Goal: Find specific page/section: Find specific page/section

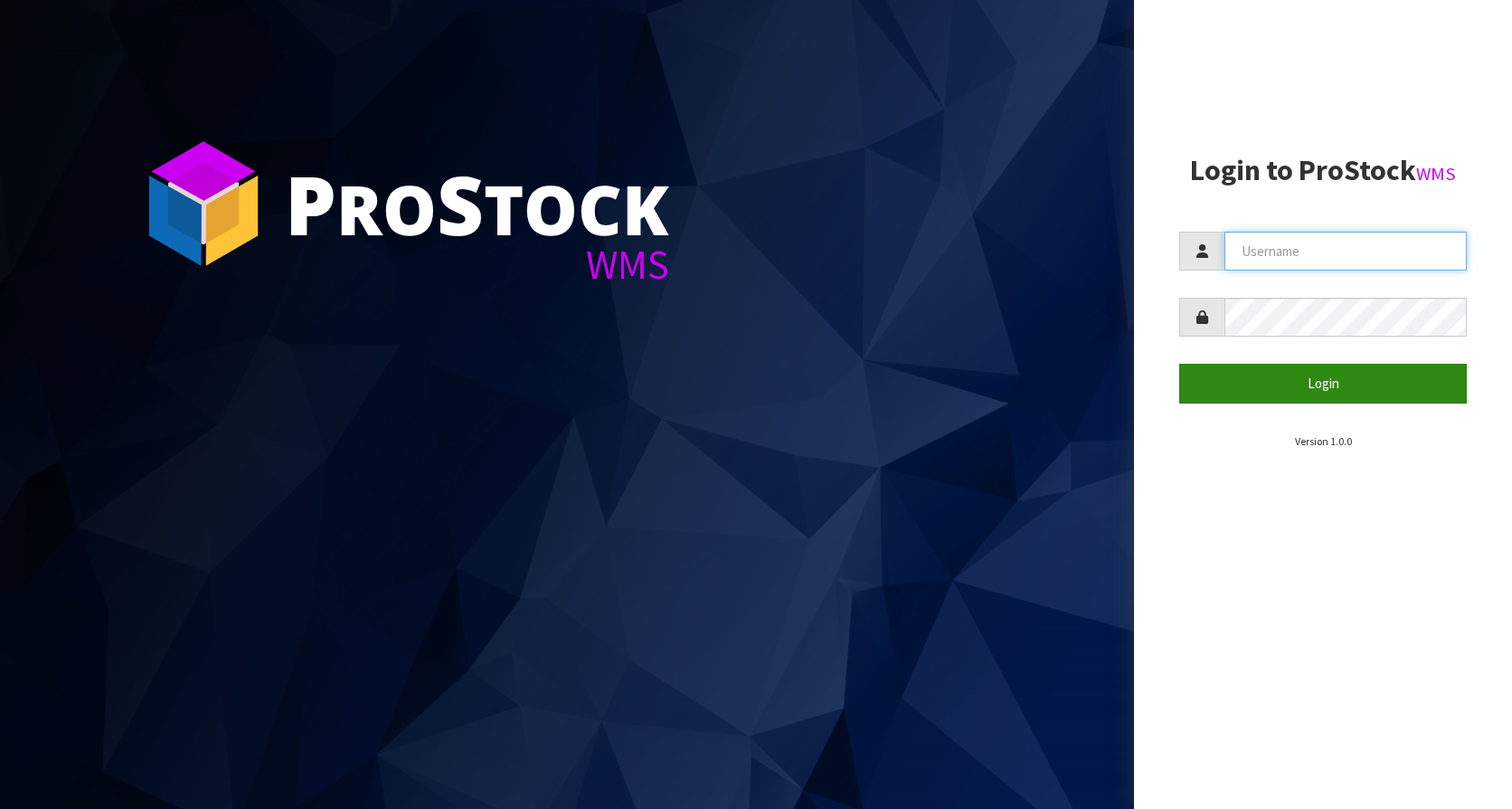
type input "KitchenAid"
click at [1300, 376] on button "Login" at bounding box center [1323, 383] width 287 height 39
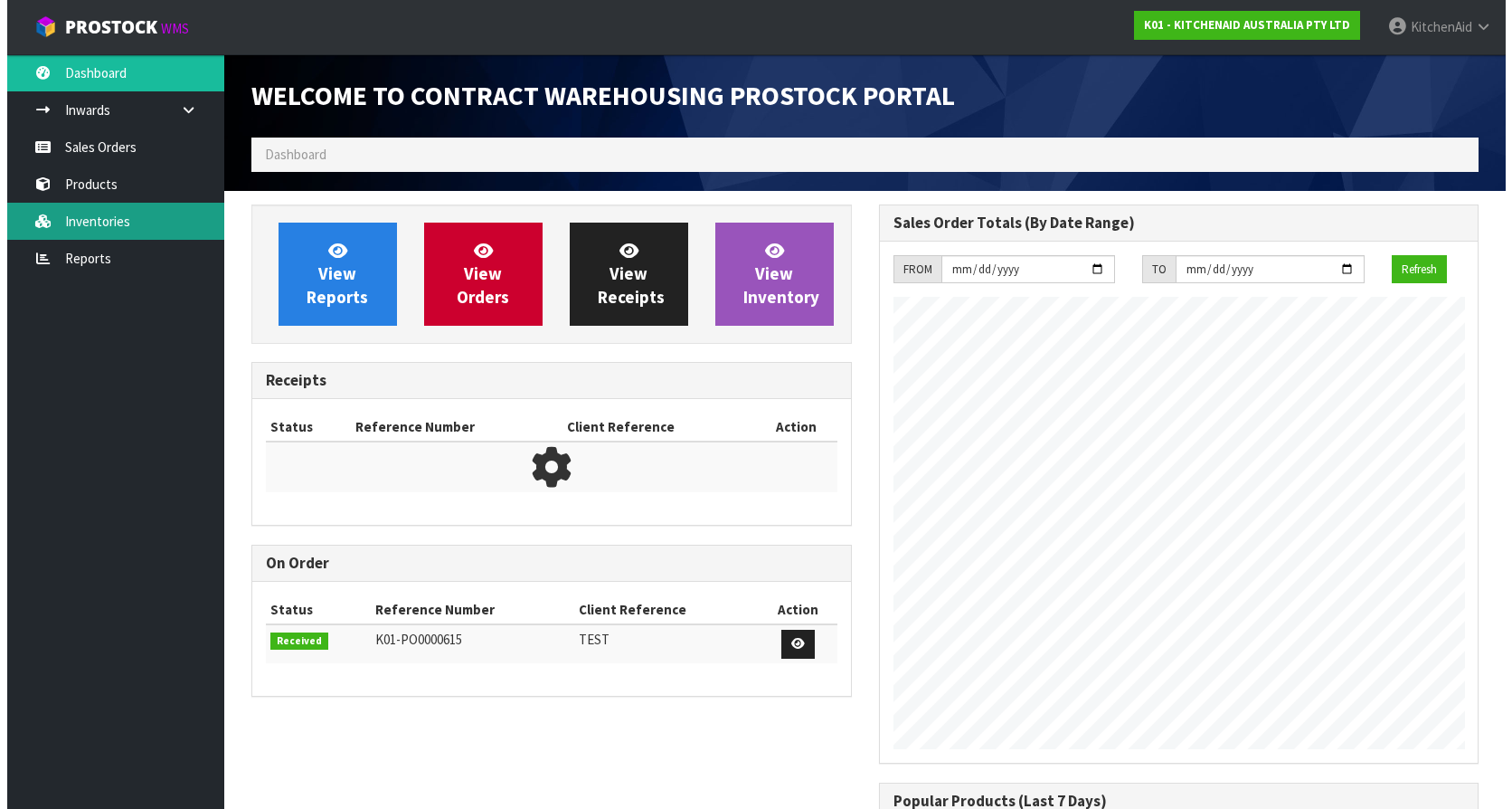
scroll to position [1003, 627]
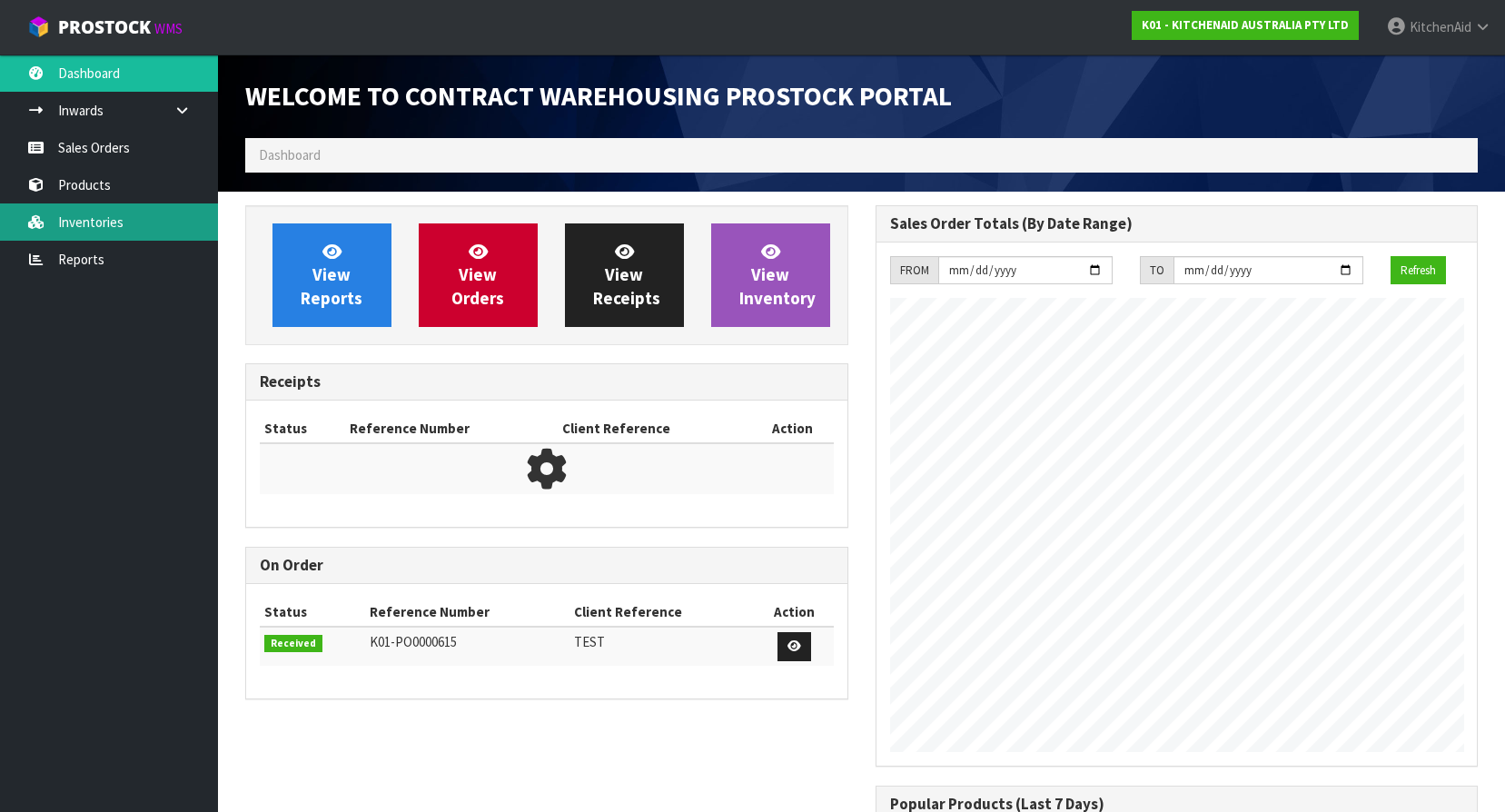
click at [78, 209] on link "Inventories" at bounding box center [108, 222] width 218 height 37
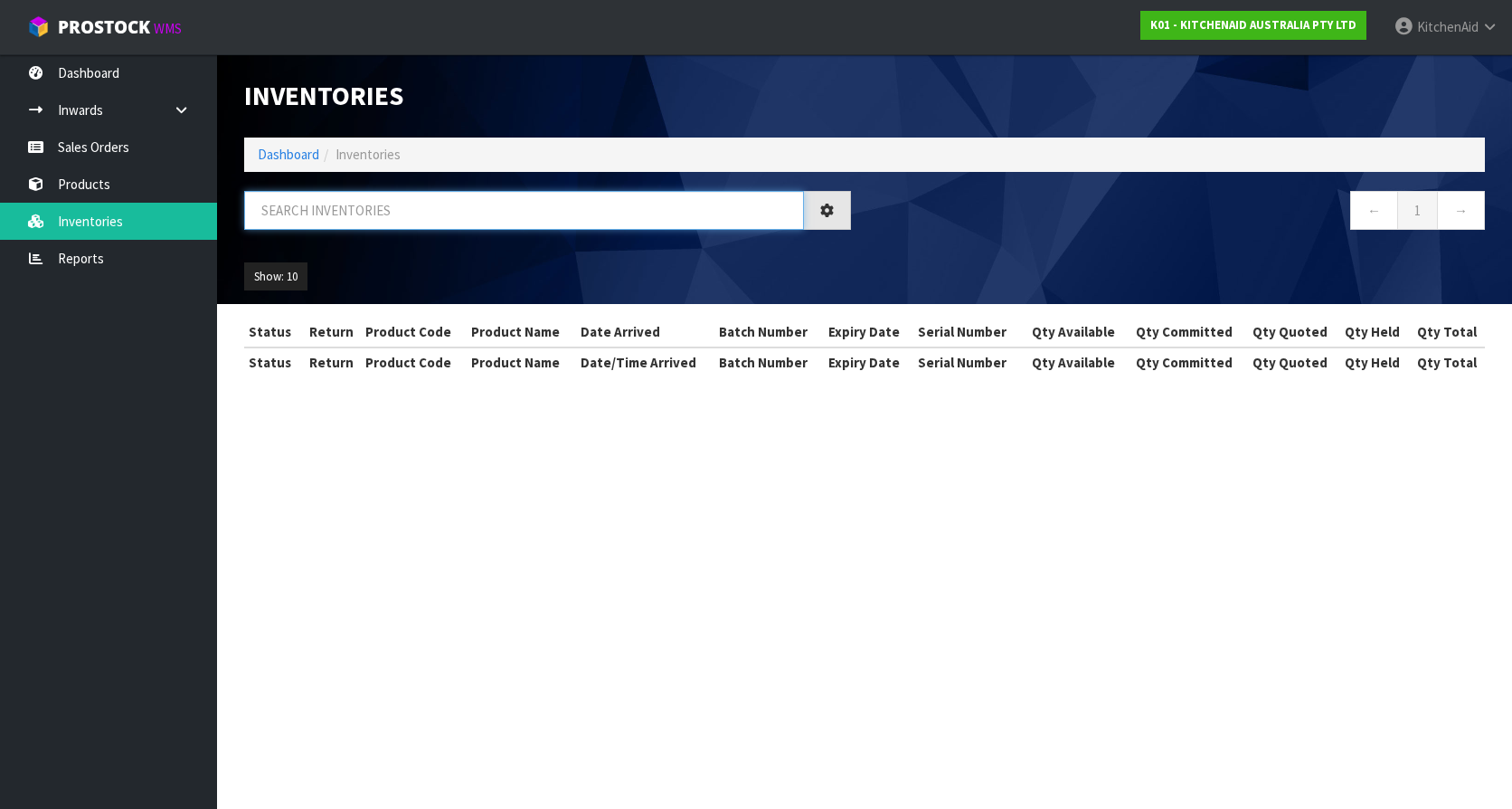
click at [415, 191] on input "text" at bounding box center [524, 211] width 560 height 39
paste input "5KEK1701APT"
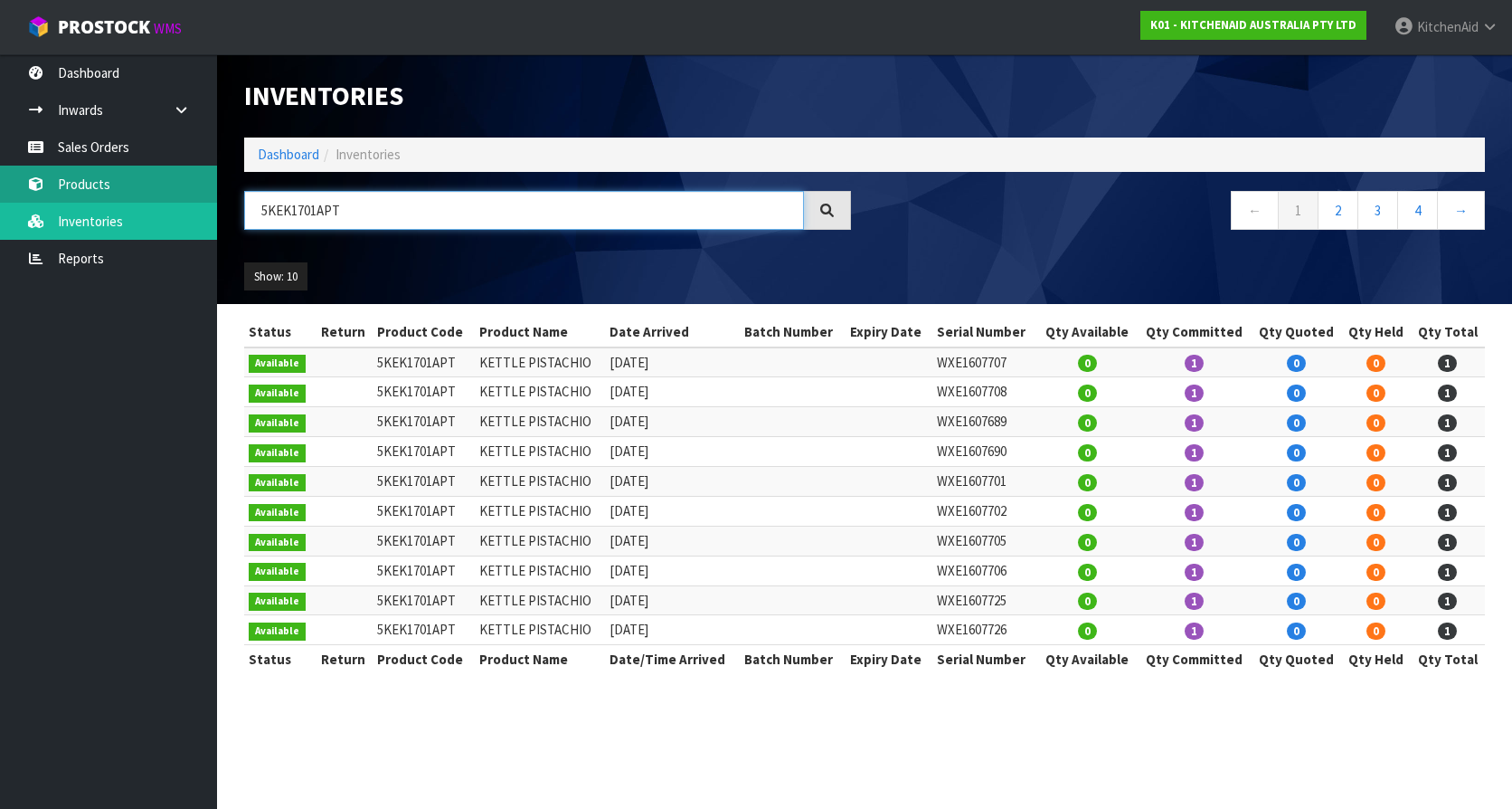
type input "5KEK1701APT"
click at [58, 184] on link "Products" at bounding box center [108, 184] width 217 height 37
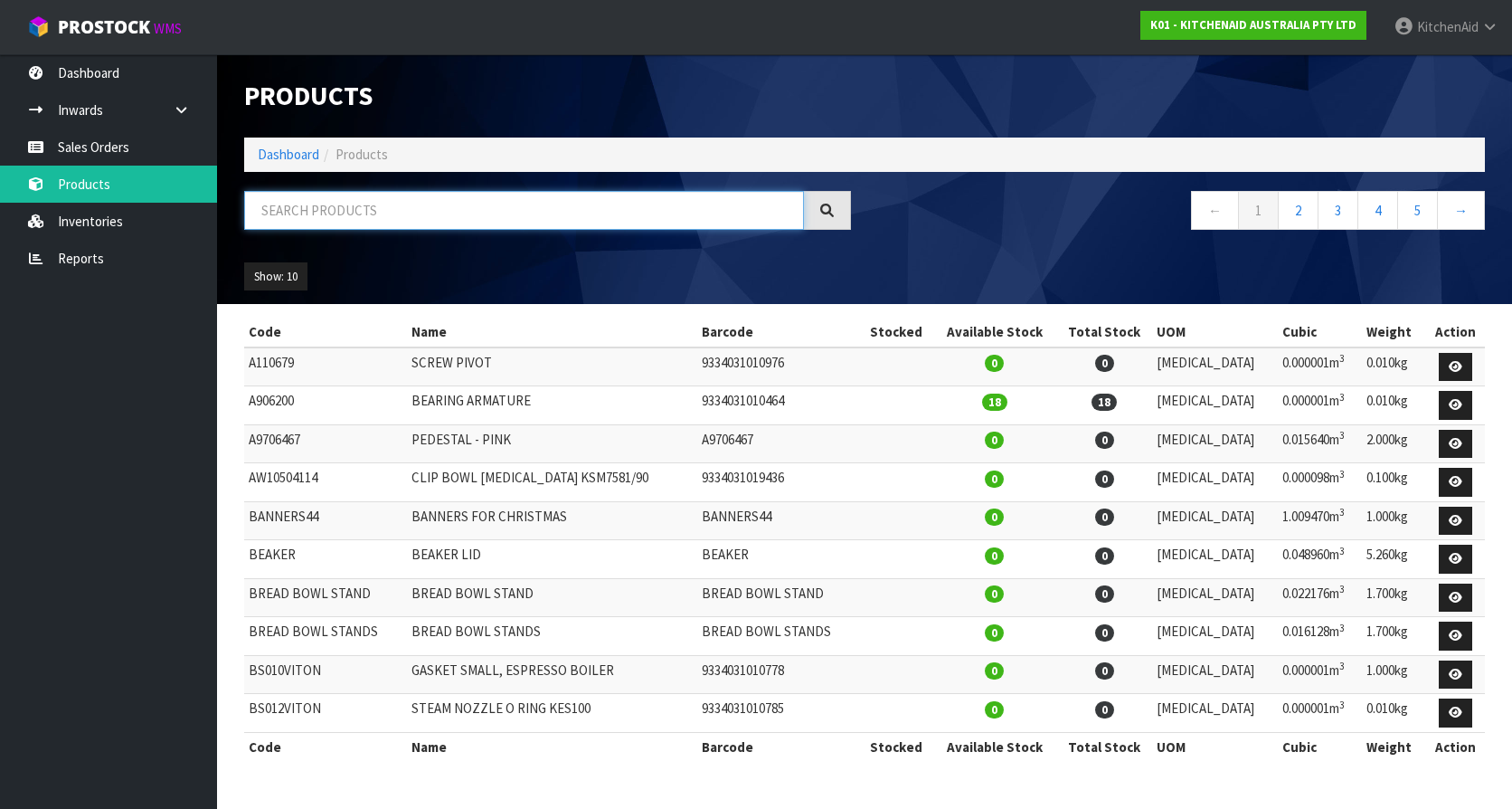
click at [324, 212] on input "text" at bounding box center [524, 211] width 560 height 39
paste input "5KEK1701APT"
type input "5KEK1701APT"
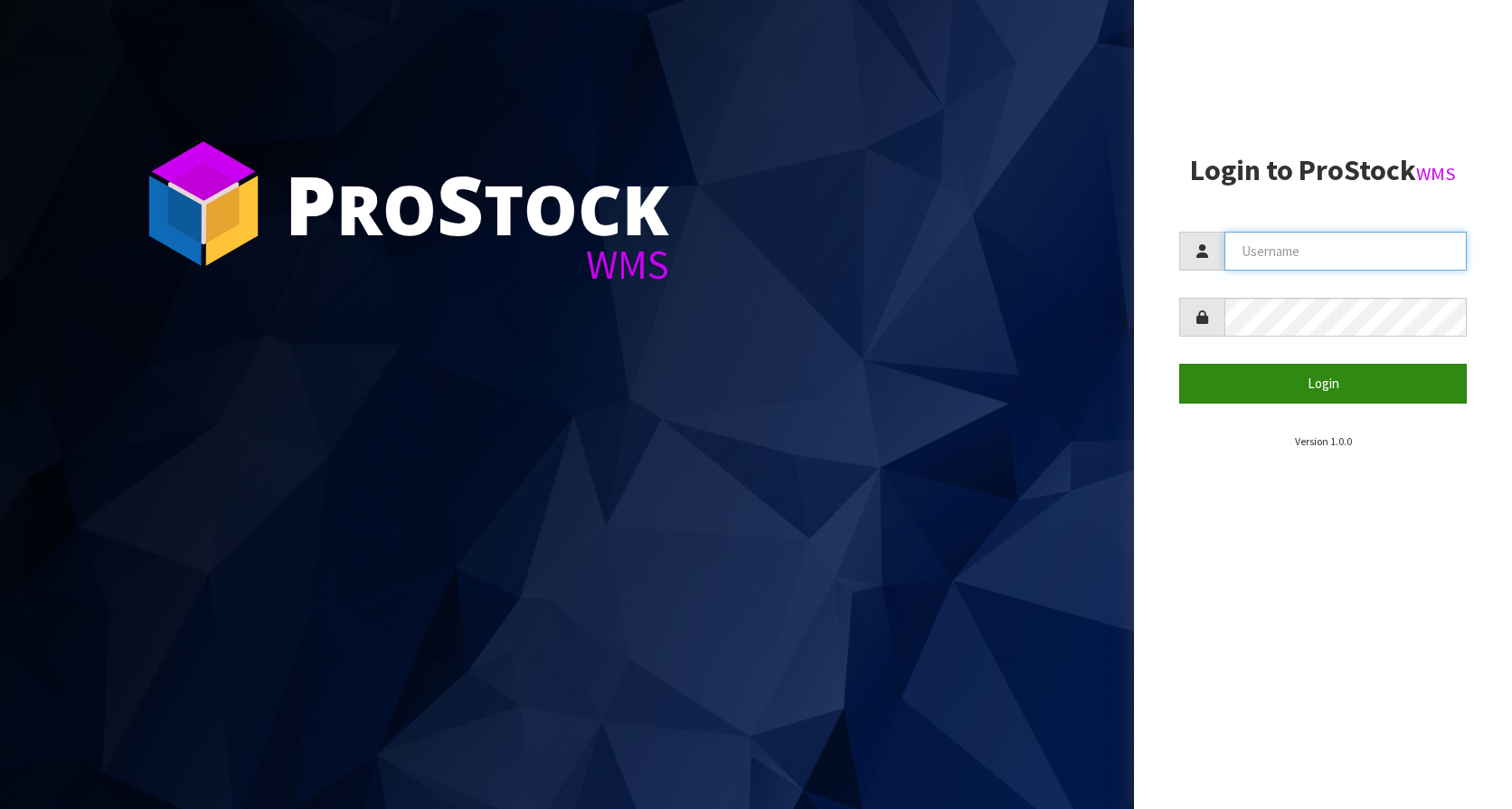
type input "KitchenAid"
click at [1318, 391] on button "Login" at bounding box center [1323, 383] width 287 height 39
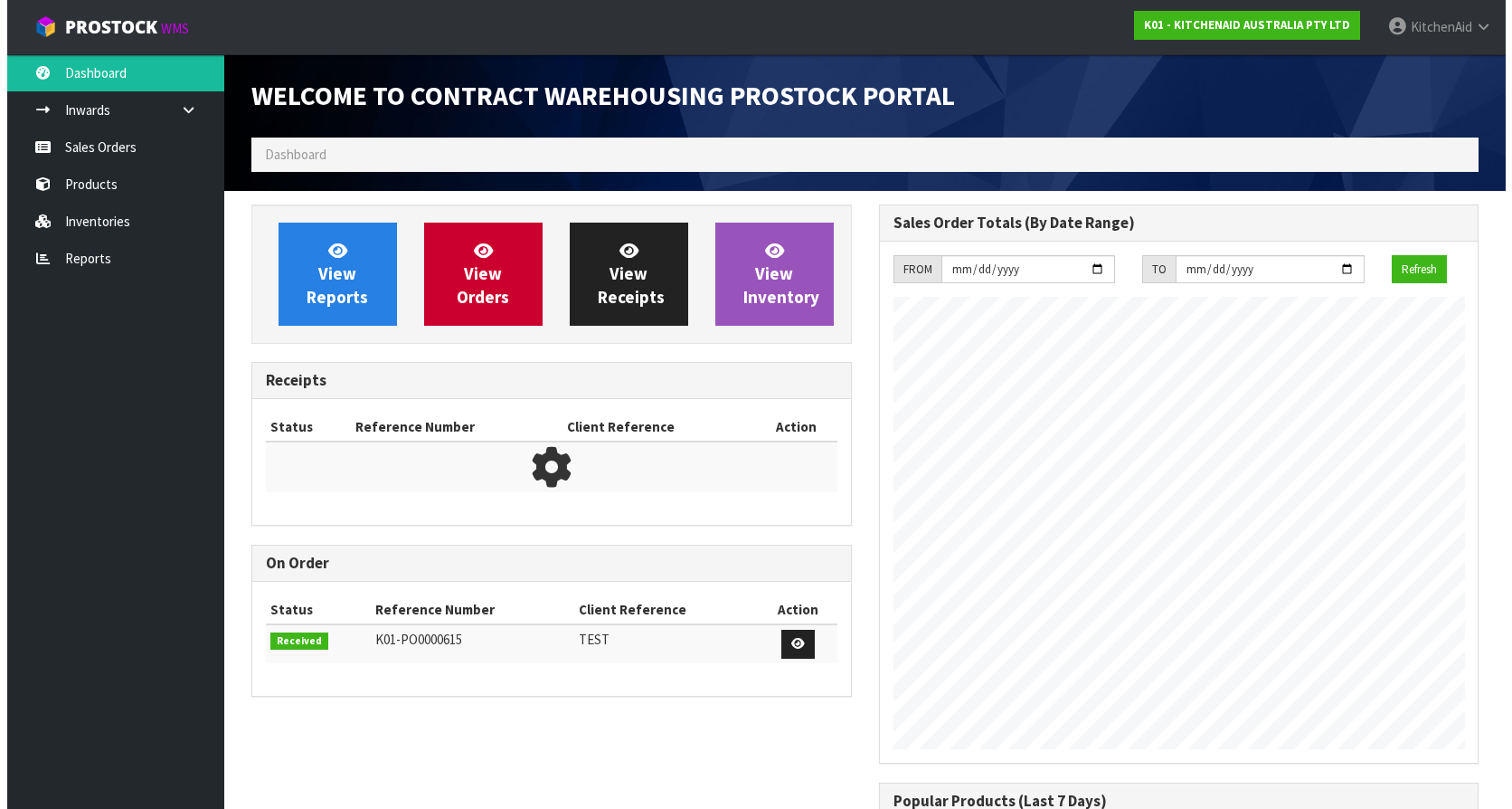
scroll to position [1003, 627]
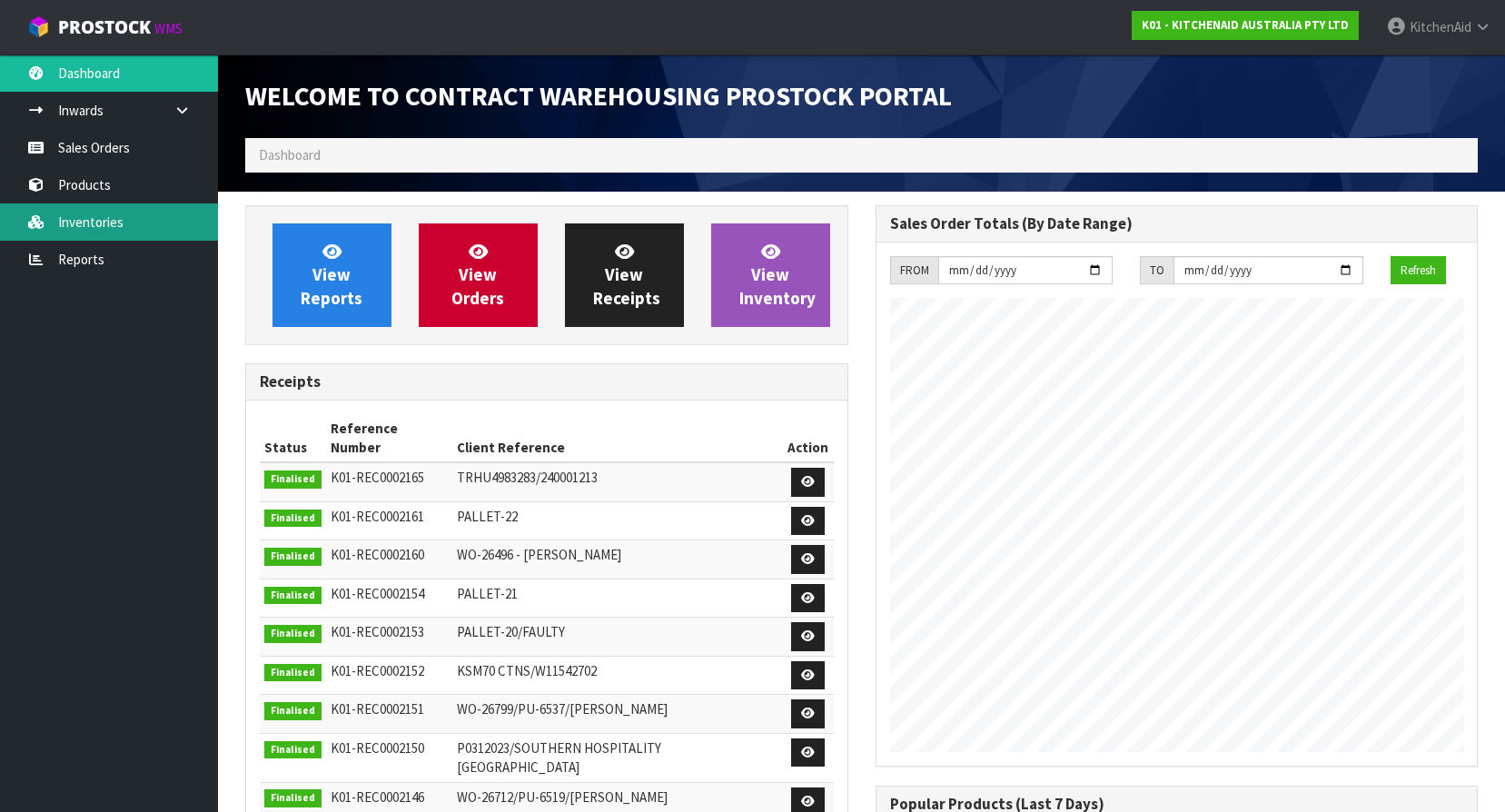
click at [107, 222] on link "Inventories" at bounding box center [108, 222] width 218 height 37
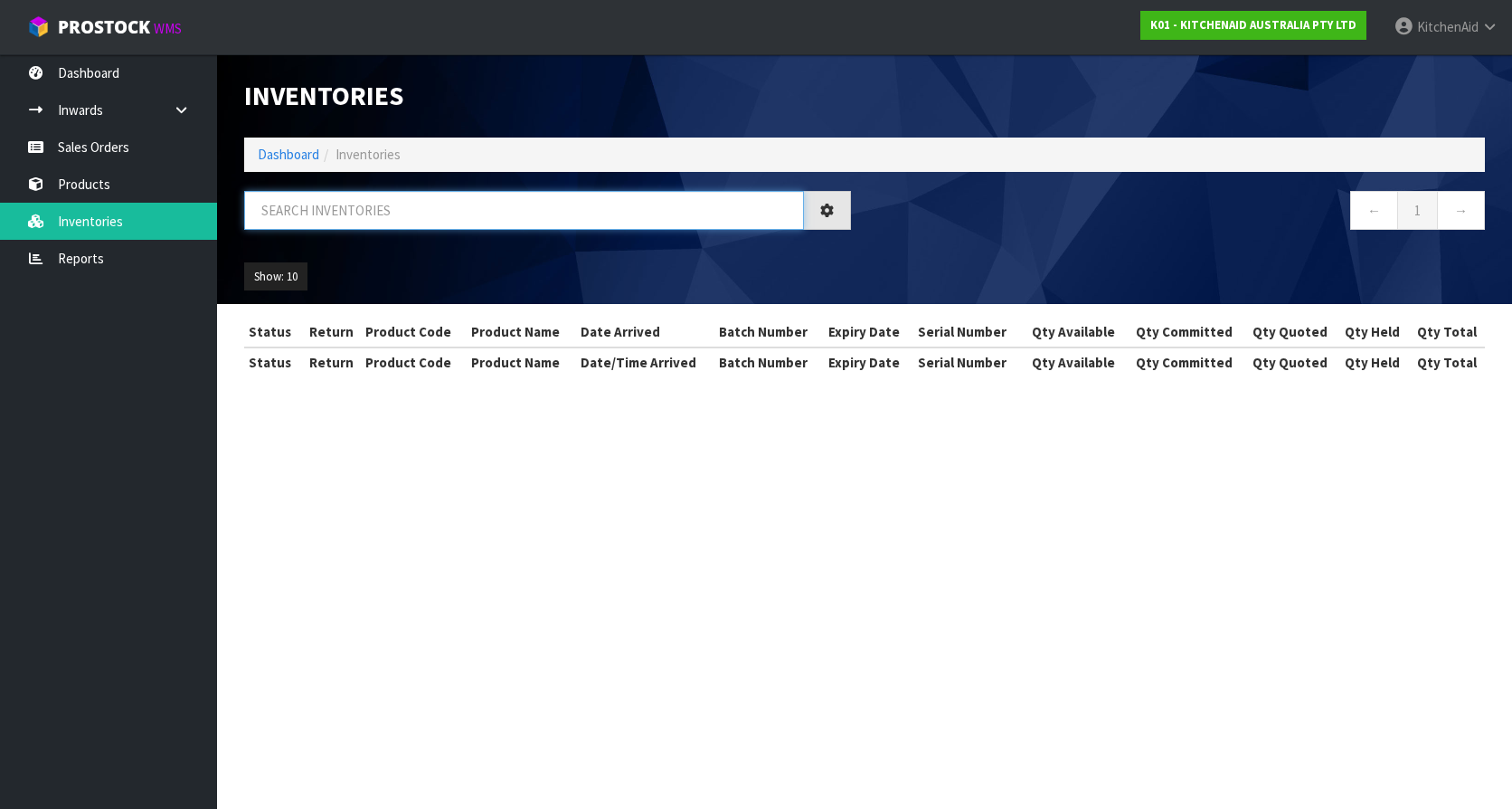
click at [372, 214] on input "text" at bounding box center [524, 211] width 560 height 39
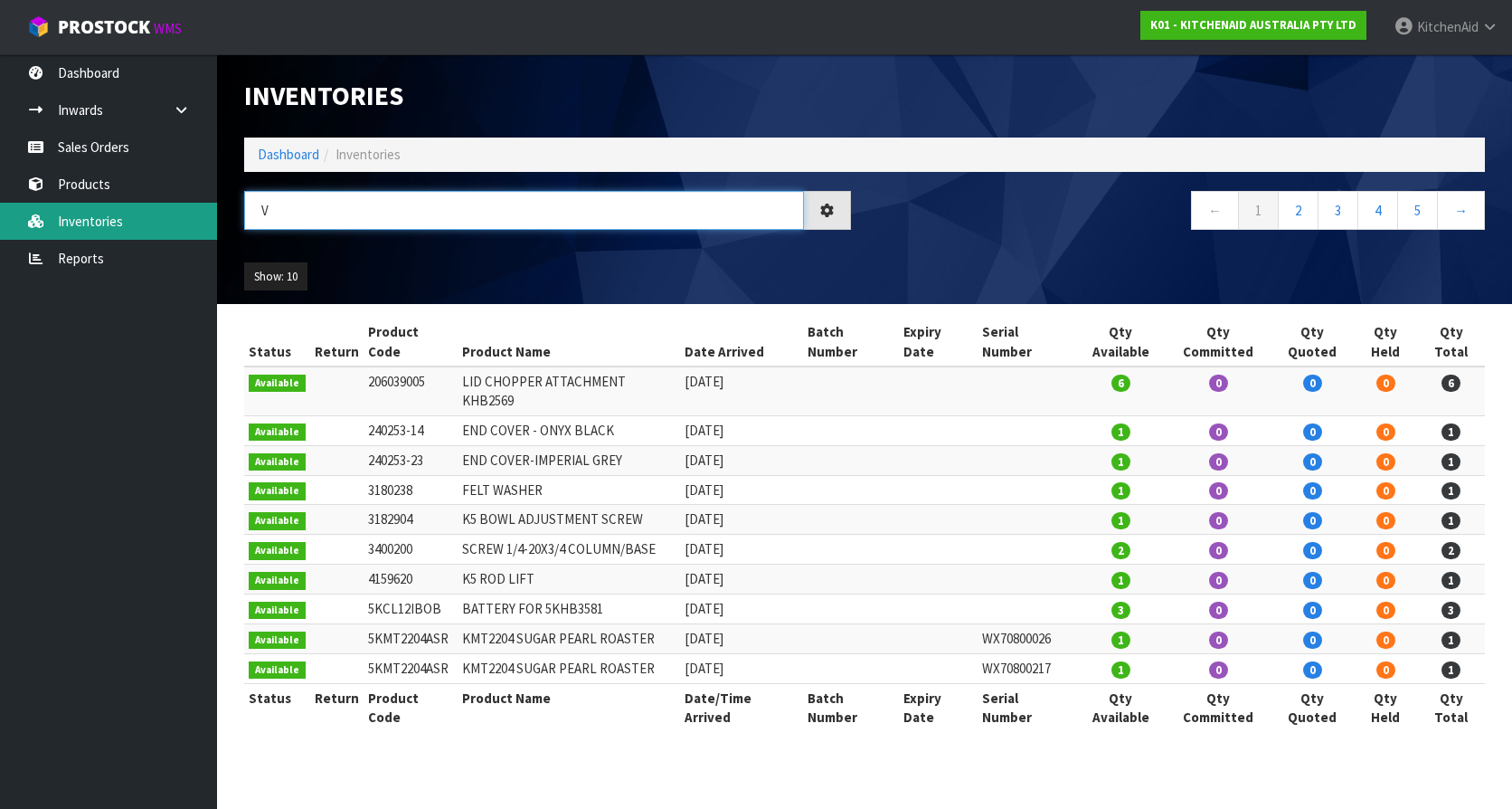
drag, startPoint x: 349, startPoint y: 196, endPoint x: 115, endPoint y: 211, distance: 234.5
click at [126, 216] on body "Toggle navigation ProStock WMS K01 - KITCHENAID AUSTRALIA PTY LTD KitchenAid Lo…" at bounding box center [756, 404] width 1512 height 809
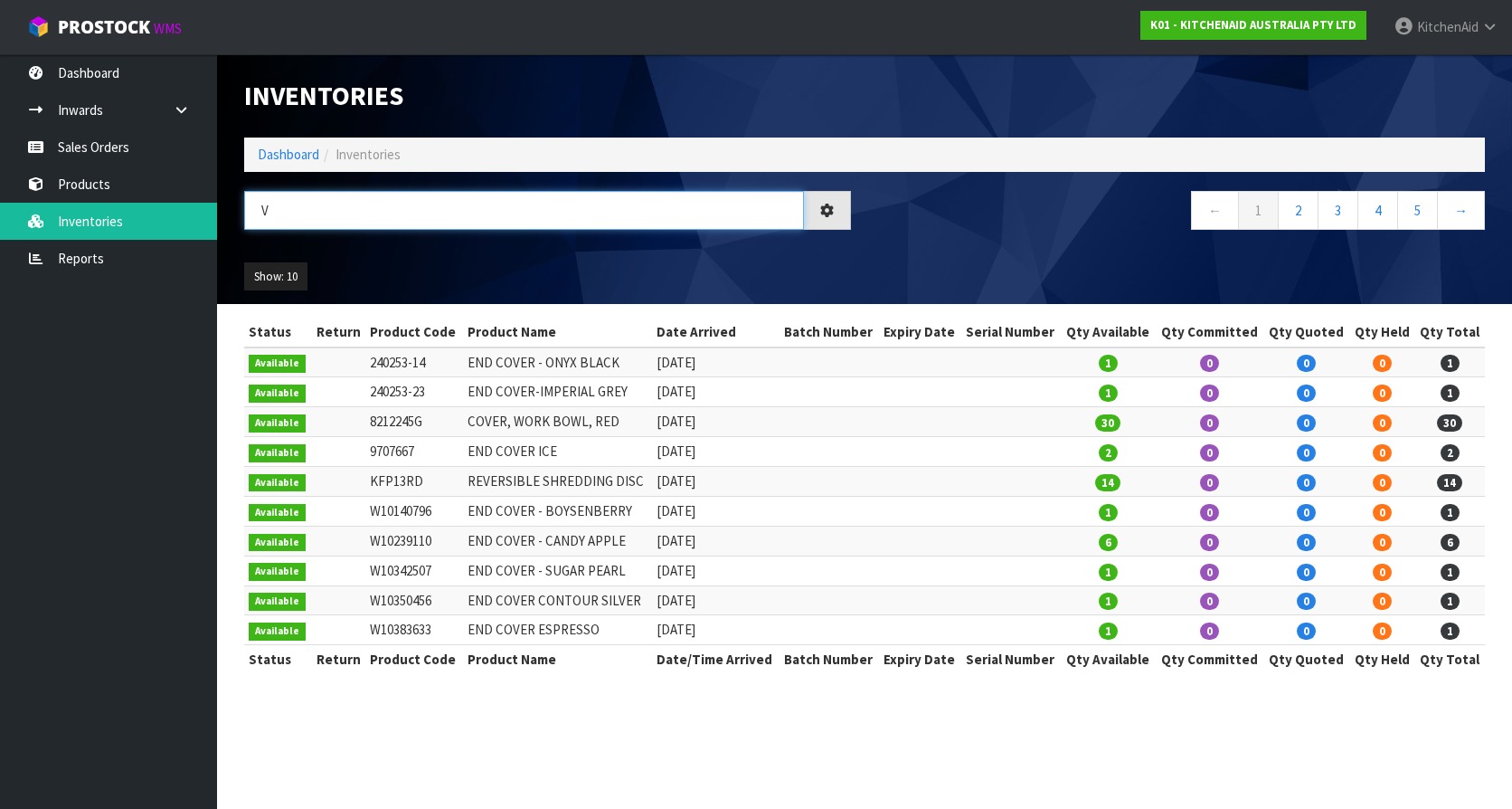
click at [284, 205] on input "V" at bounding box center [524, 211] width 560 height 39
paste input "5KSM192XDAPT"
click at [270, 211] on input "V5KSM192XDAPT" at bounding box center [524, 211] width 560 height 39
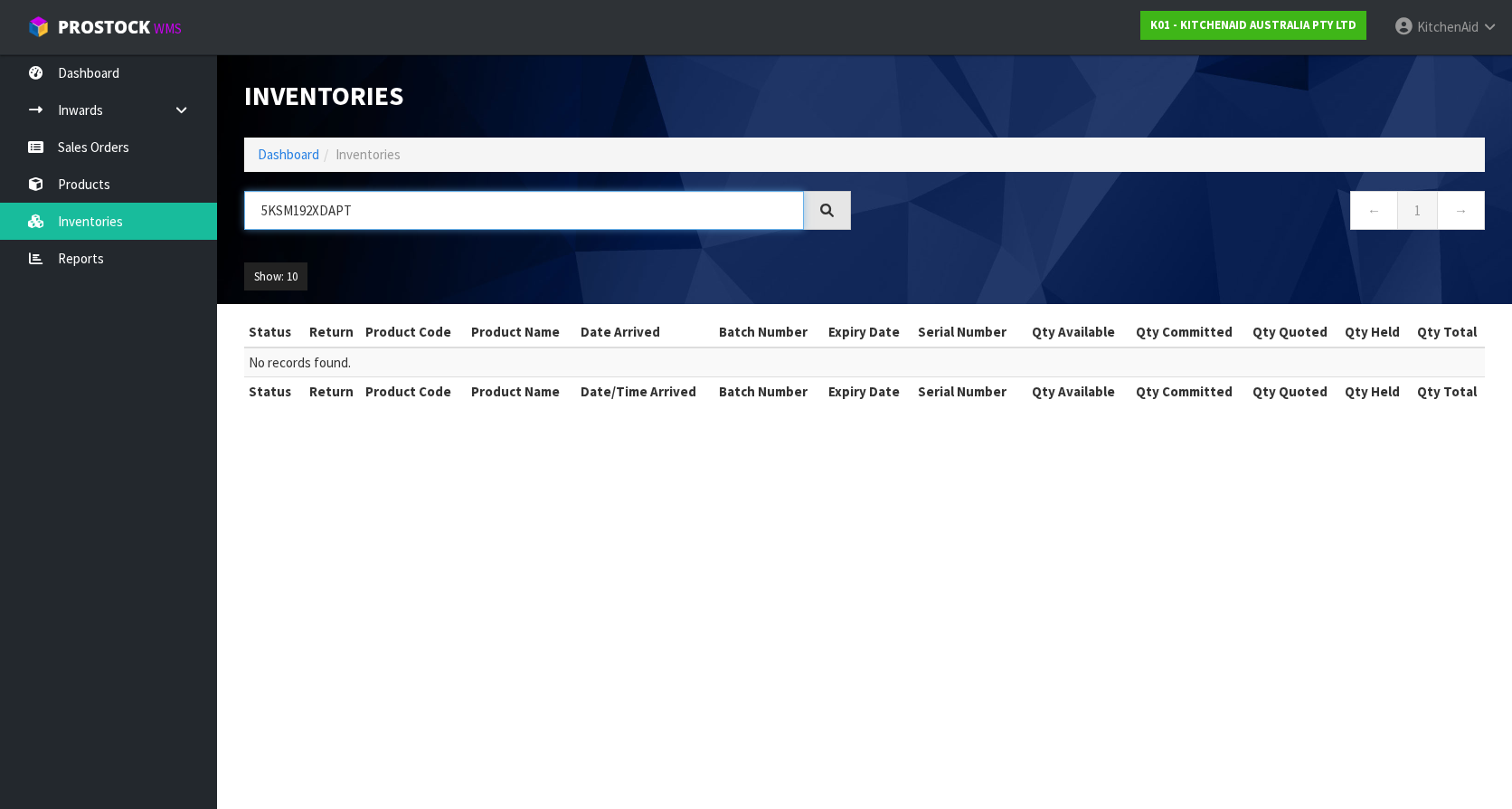
drag, startPoint x: 366, startPoint y: 210, endPoint x: 356, endPoint y: 211, distance: 10.0
click at [356, 211] on input "5KSM192XDAPT" at bounding box center [524, 211] width 560 height 39
type input "5KSM192XDAPT"
click at [100, 178] on link "Products" at bounding box center [108, 184] width 217 height 37
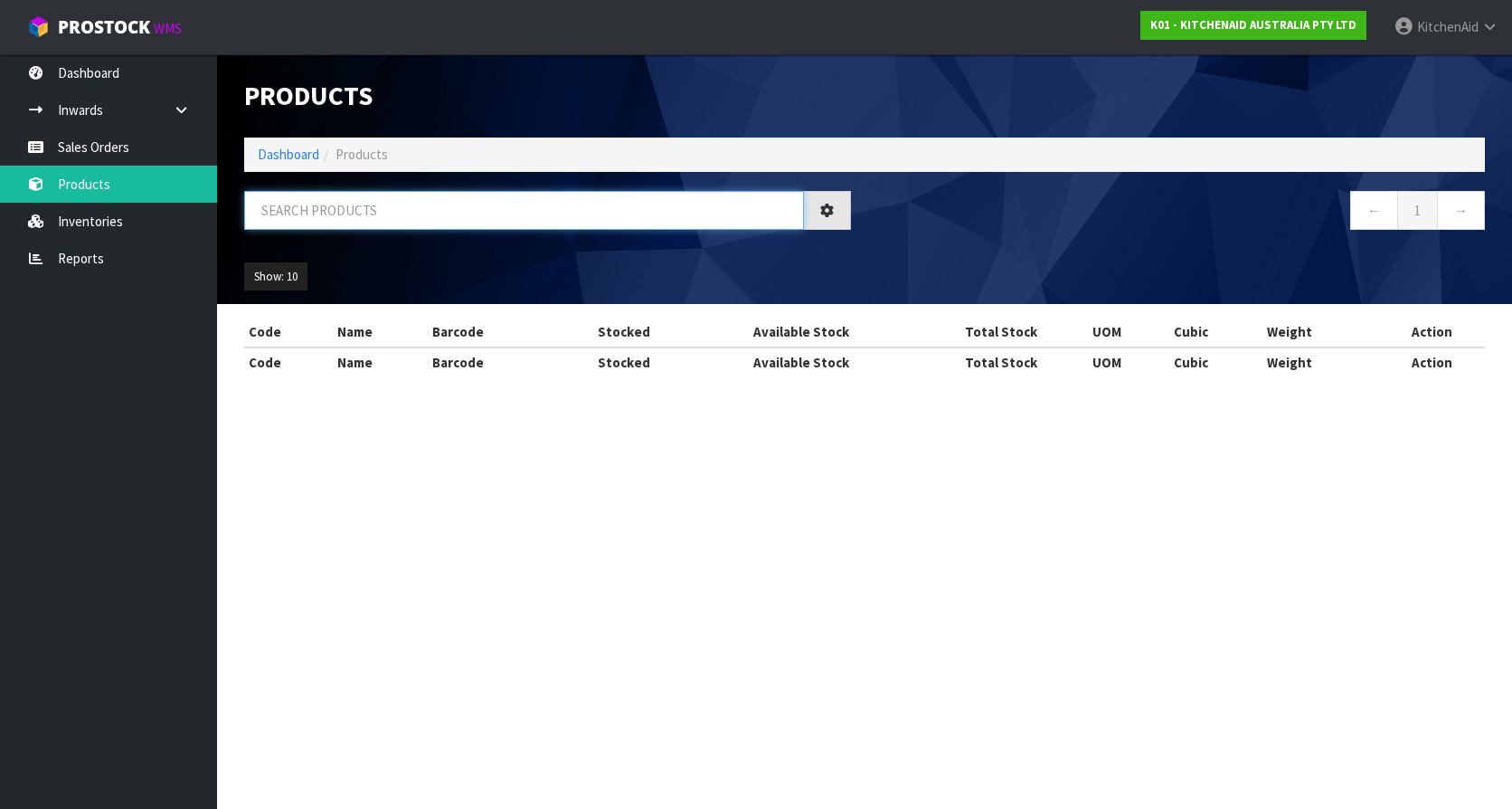
click at [384, 213] on input "text" at bounding box center [524, 211] width 560 height 39
paste input "5KSM192XDAPT"
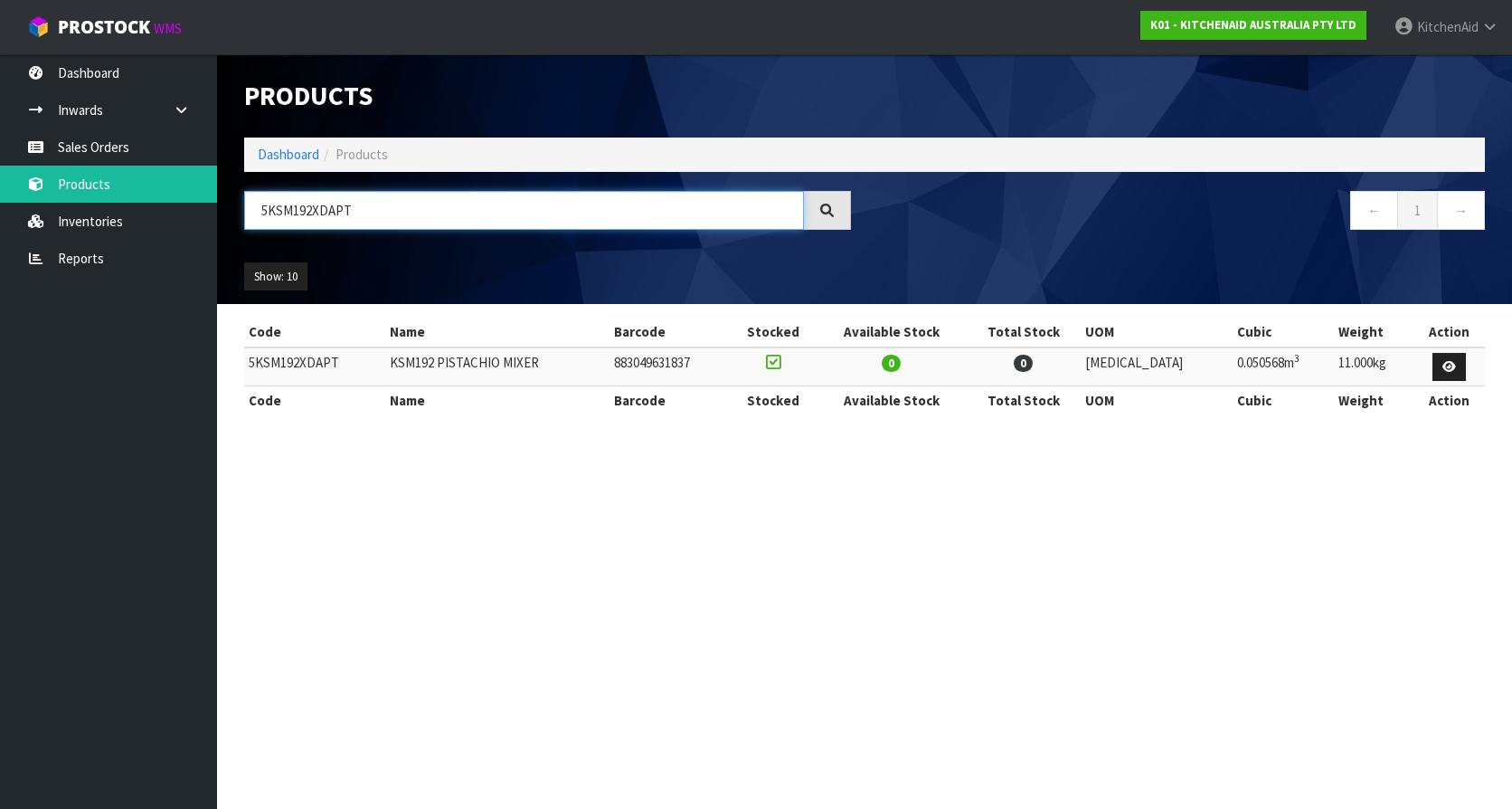
drag, startPoint x: 402, startPoint y: 206, endPoint x: 287, endPoint y: 223, distance: 116.2
click at [287, 223] on input "5KSM192XDAPT" at bounding box center [524, 211] width 560 height 39
paste input "192XDALR"
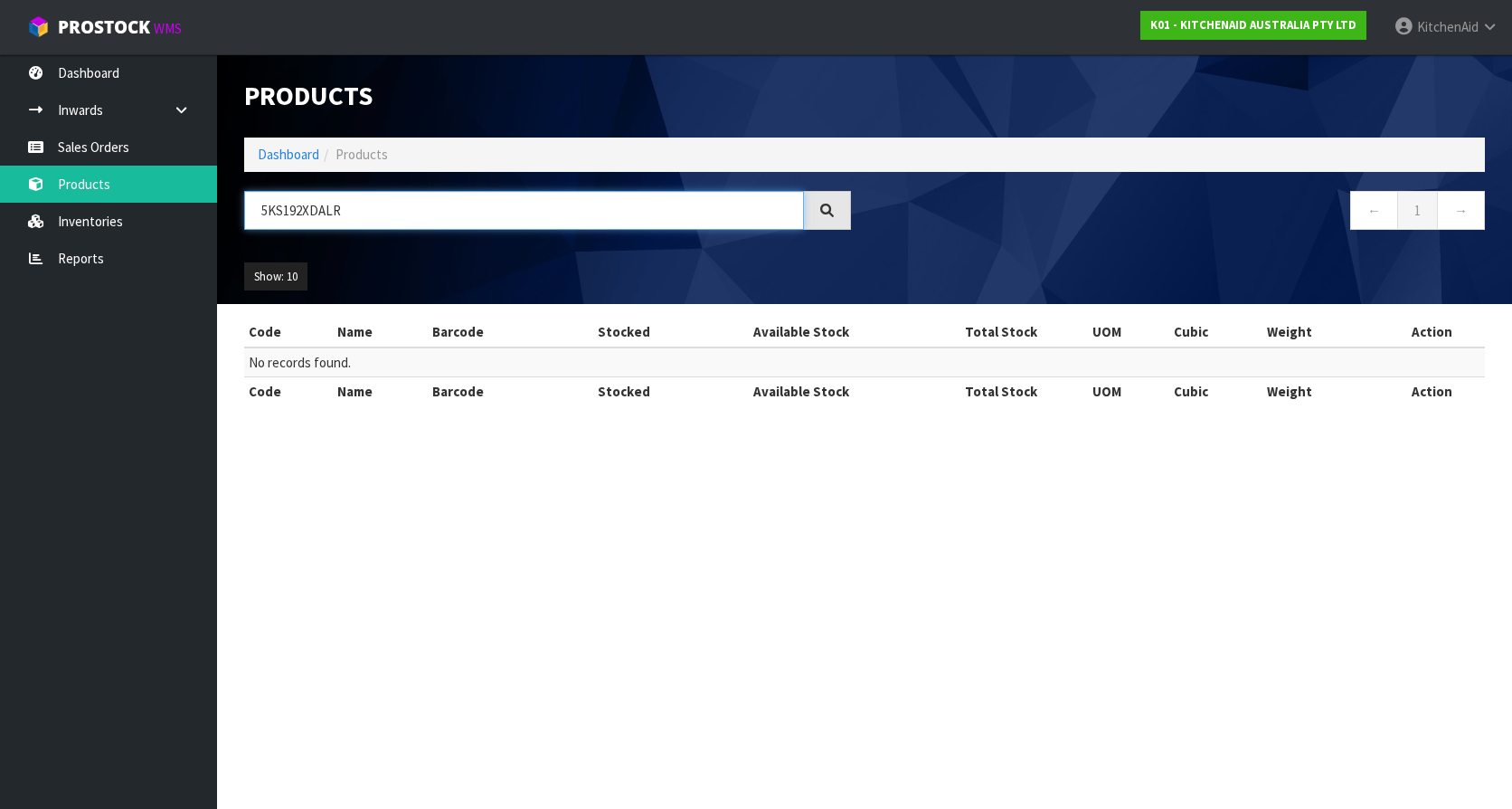
click at [284, 210] on input "5KS192XDALR" at bounding box center [524, 211] width 560 height 39
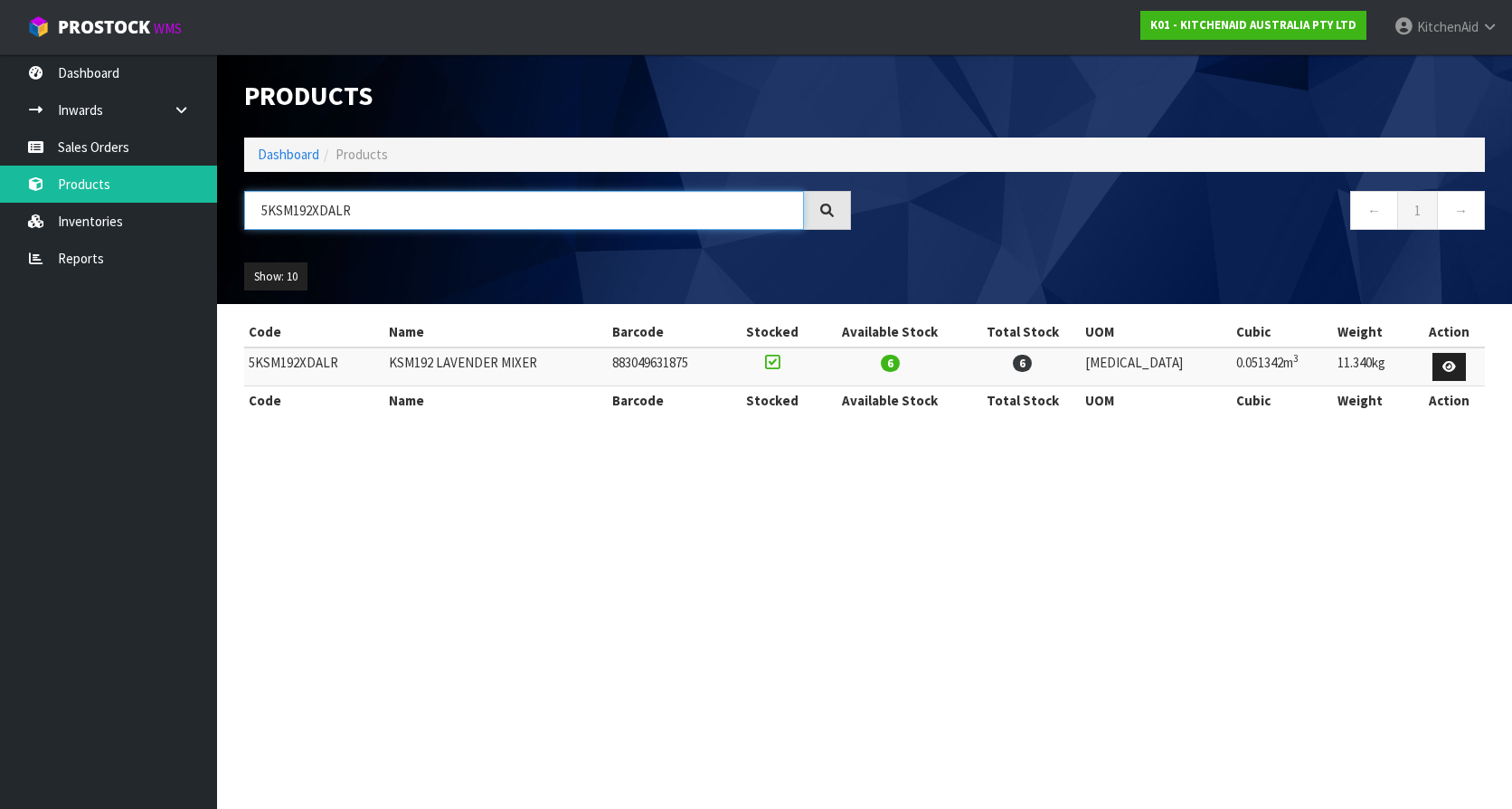
type input "5KSM192XDALR"
click at [376, 250] on div "Show: 10 5 10 25 50" at bounding box center [865, 276] width 1268 height 56
drag, startPoint x: 366, startPoint y: 214, endPoint x: 232, endPoint y: 223, distance: 134.3
click at [232, 223] on div "5KSM192XDALR" at bounding box center [548, 217] width 635 height 53
click at [361, 208] on input "5KSM192XDALR" at bounding box center [524, 211] width 560 height 39
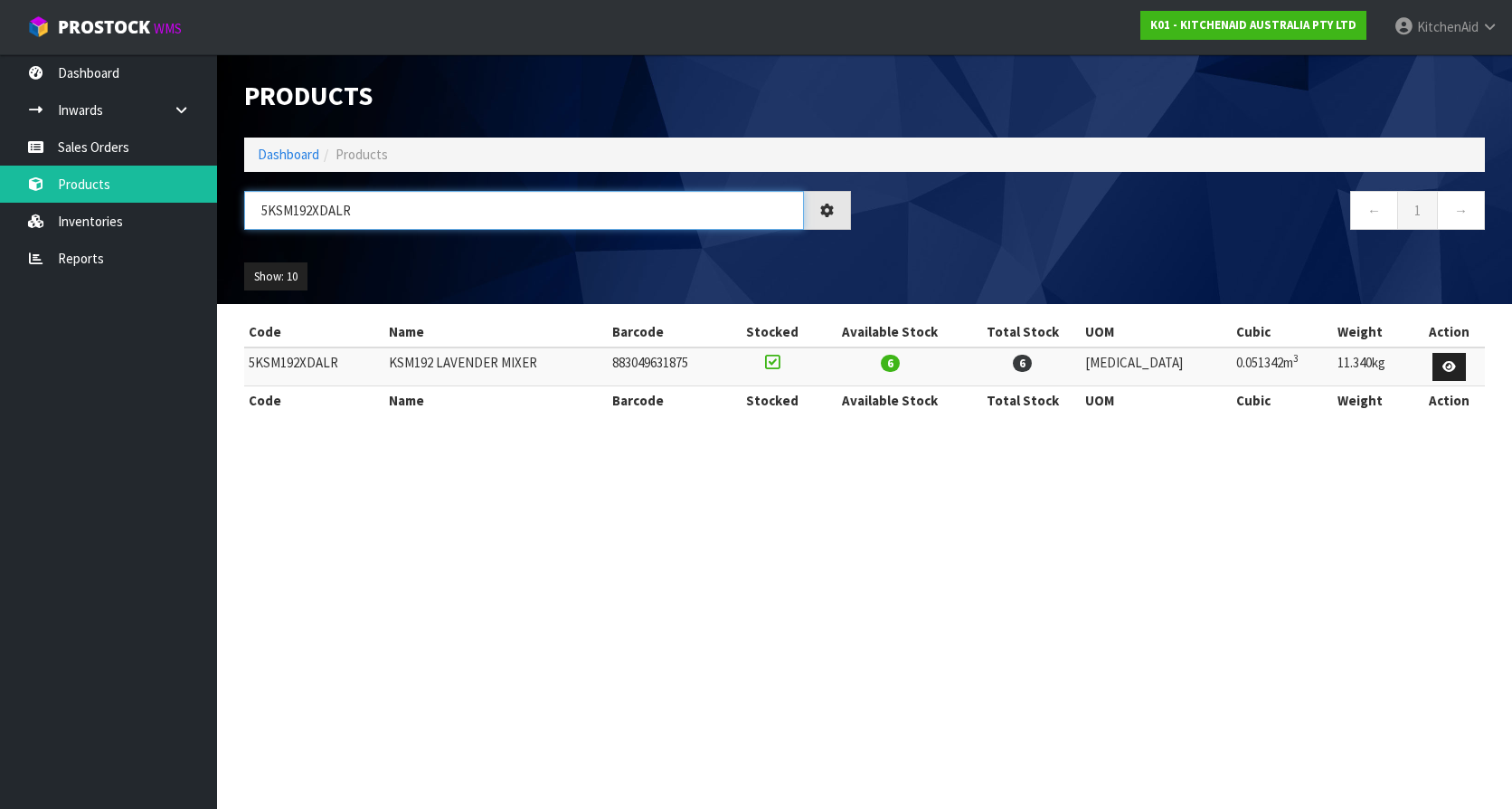
drag, startPoint x: 360, startPoint y: 211, endPoint x: 246, endPoint y: 214, distance: 114.0
click at [246, 214] on input "5KSM192XDALR" at bounding box center [524, 211] width 560 height 39
click at [357, 217] on input "5KSM192XDALR" at bounding box center [524, 211] width 560 height 39
drag, startPoint x: 369, startPoint y: 209, endPoint x: 248, endPoint y: 212, distance: 121.0
click at [248, 212] on input "5KSM192XDALR" at bounding box center [524, 211] width 560 height 39
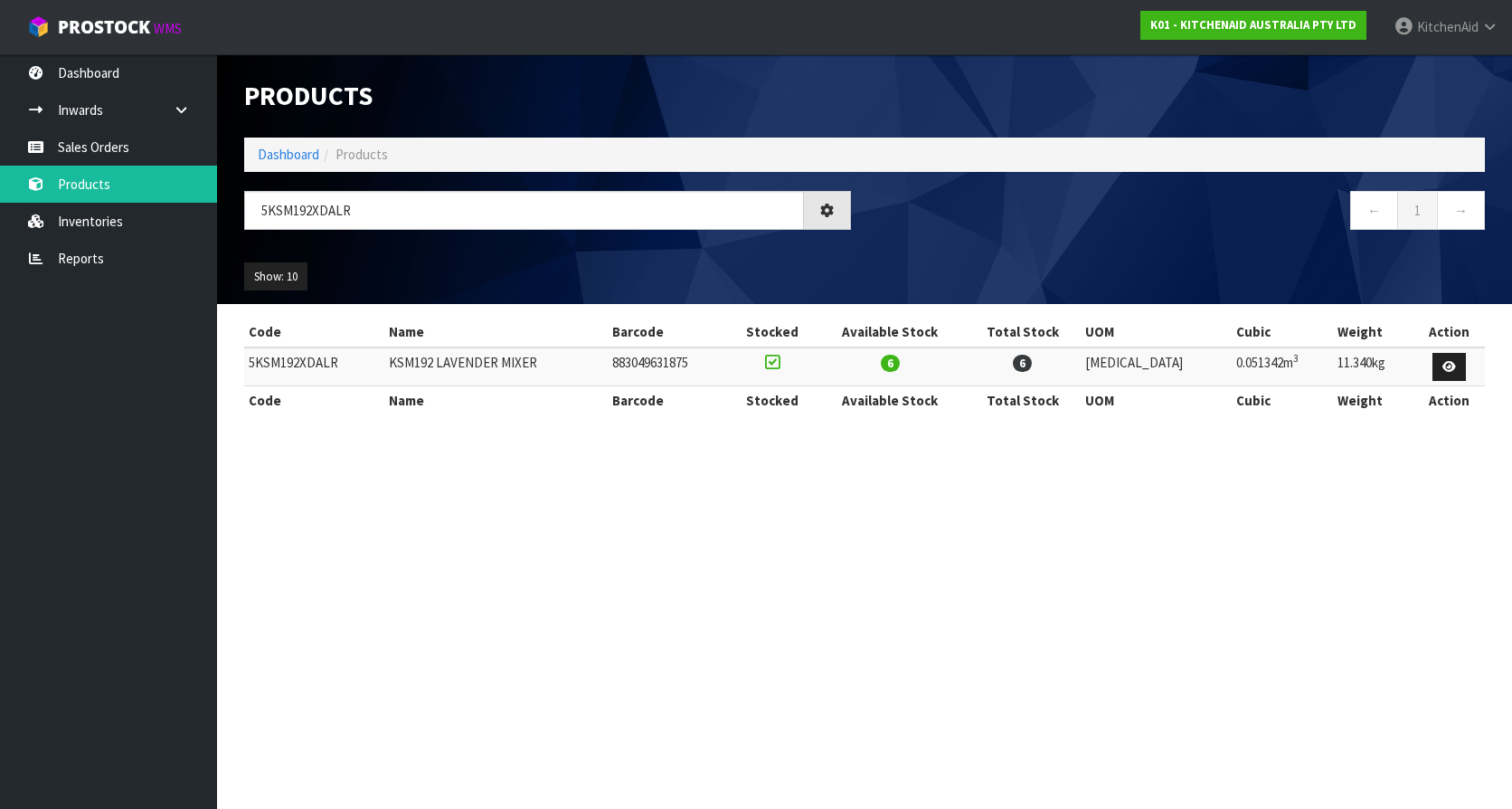
click at [897, 251] on div "Show: 10 5 10 25 50" at bounding box center [865, 276] width 1268 height 56
click at [311, 364] on td "5KSM192XDALR" at bounding box center [314, 367] width 140 height 39
click at [645, 261] on div "Show: 10 5 10 25 50" at bounding box center [865, 276] width 1268 height 56
